Goal: Navigation & Orientation: Understand site structure

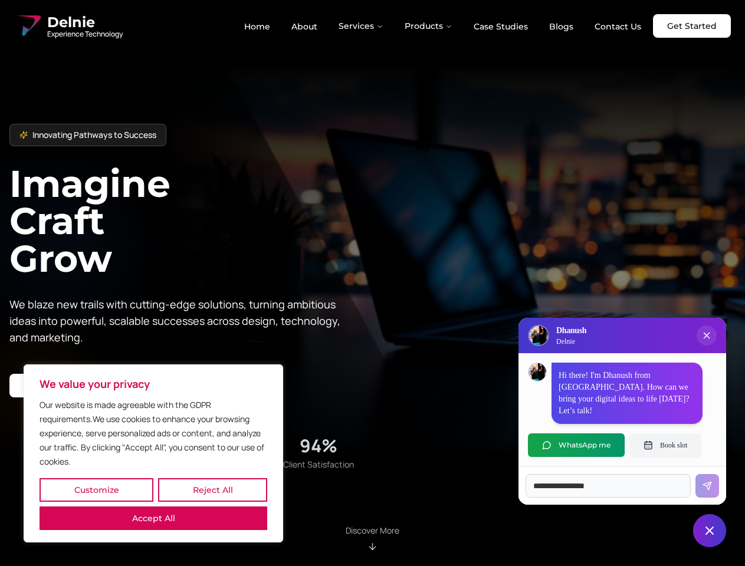
click at [96, 490] on button "Customize" at bounding box center [97, 490] width 114 height 24
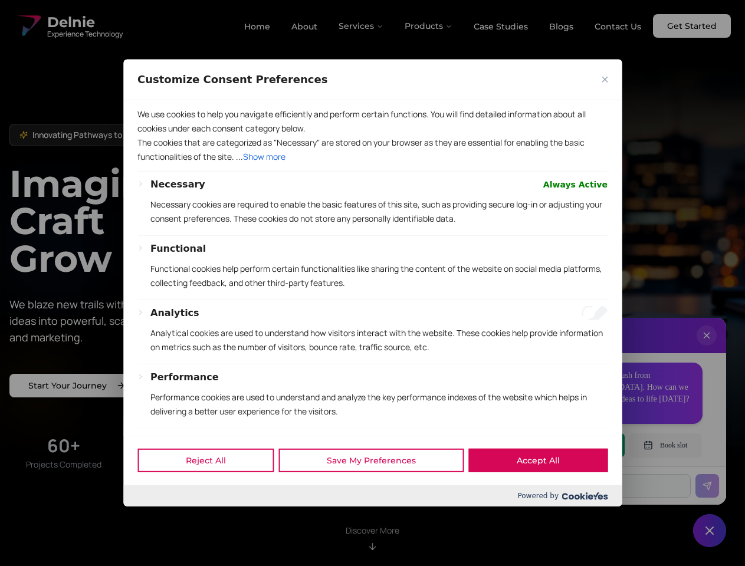
click at [212, 490] on div at bounding box center [372, 283] width 745 height 566
click at [153, 136] on p "We use cookies to help you navigate efficiently and perform certain functions. …" at bounding box center [372, 121] width 470 height 28
click at [372, 164] on p "The cookies that are categorized as "Necessary" are stored on your browser as t…" at bounding box center [372, 150] width 470 height 28
click at [362, 26] on div at bounding box center [372, 283] width 745 height 566
click at [429, 26] on div at bounding box center [372, 283] width 745 height 566
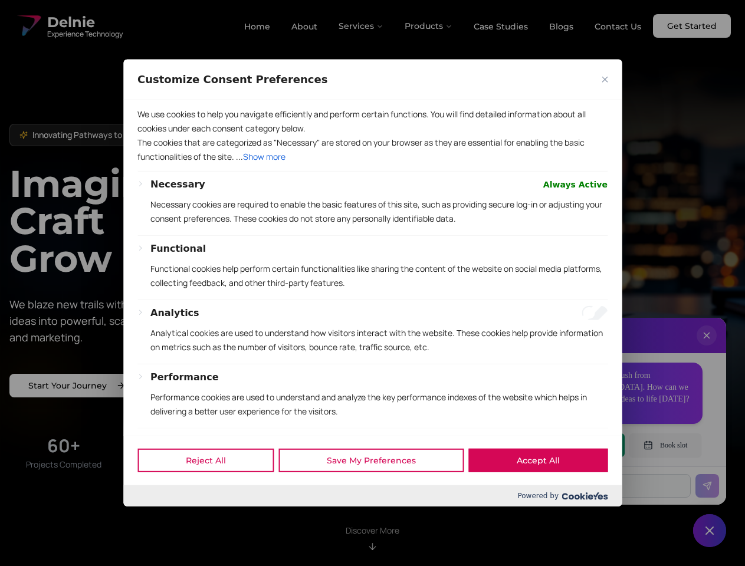
click at [707, 347] on div at bounding box center [372, 283] width 745 height 566
click at [576, 445] on div "Reject All Save My Preferences Accept All" at bounding box center [372, 460] width 498 height 50
click at [665, 445] on div at bounding box center [372, 283] width 745 height 566
click at [709, 531] on div at bounding box center [372, 283] width 745 height 566
